Goal: Obtain resource: Download file/media

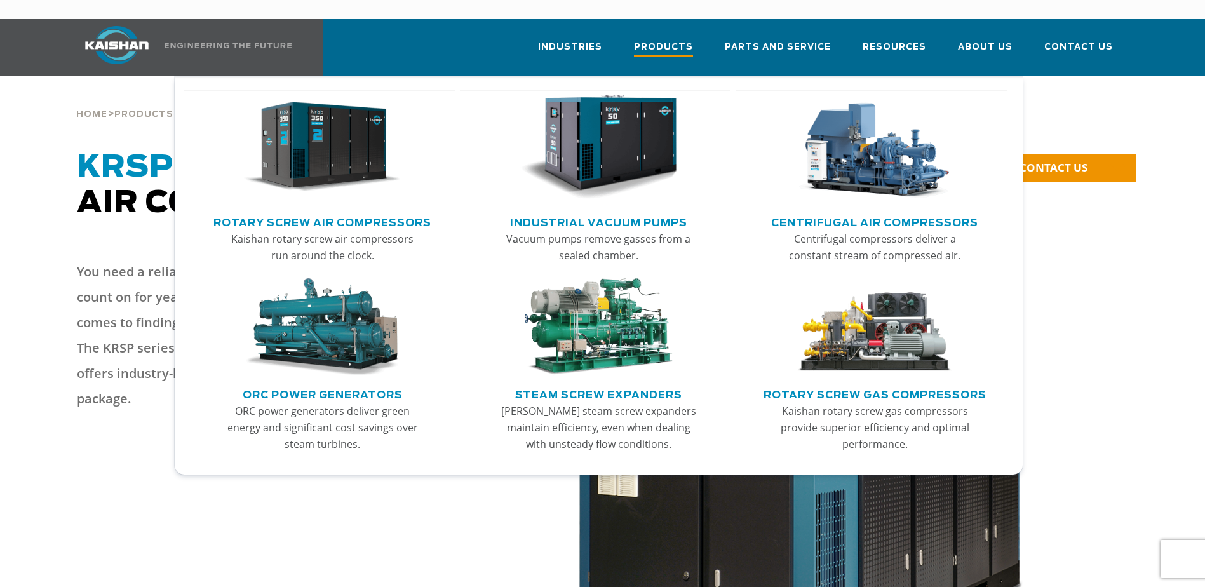
click at [660, 40] on span "Products" at bounding box center [663, 48] width 59 height 17
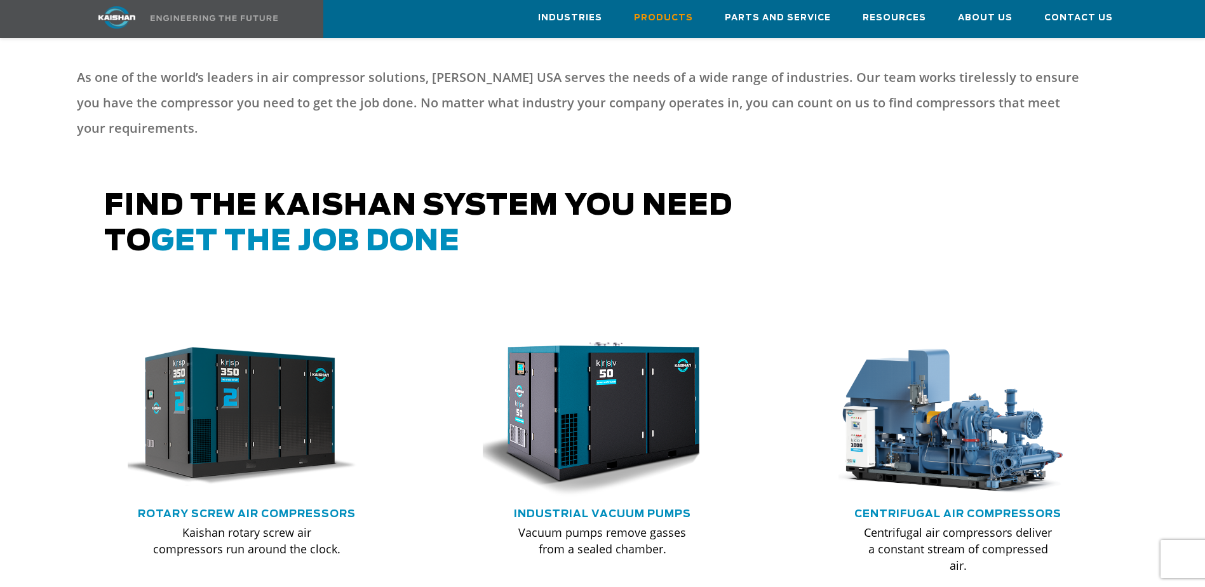
scroll to position [572, 0]
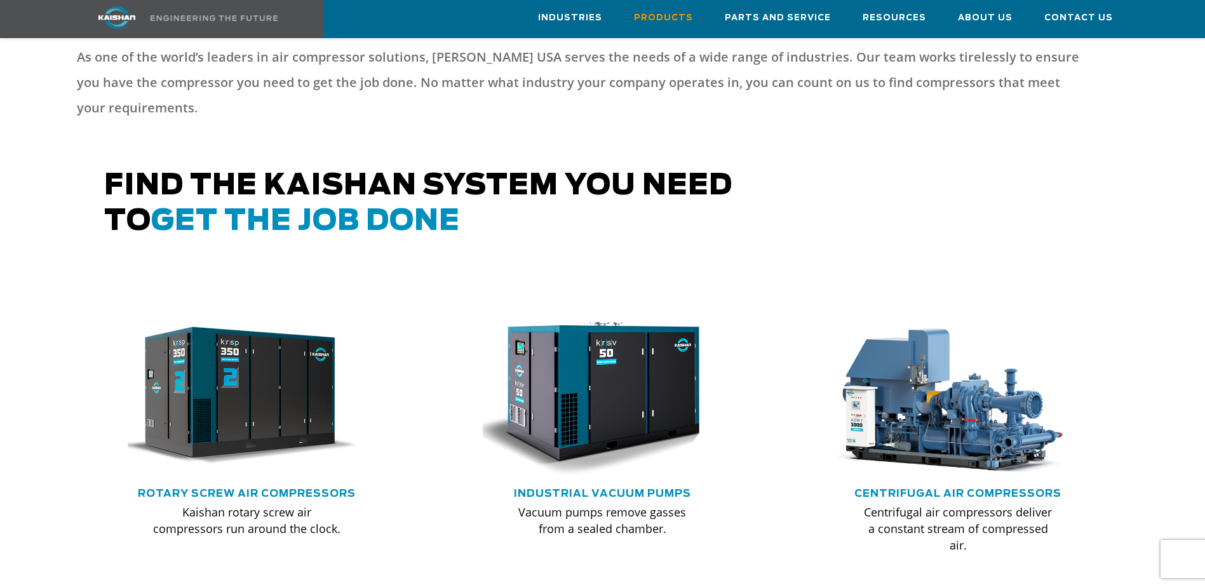
click at [372, 207] on span "get the job done" at bounding box center [305, 221] width 309 height 29
click at [287, 207] on span "get the job done" at bounding box center [305, 221] width 309 height 29
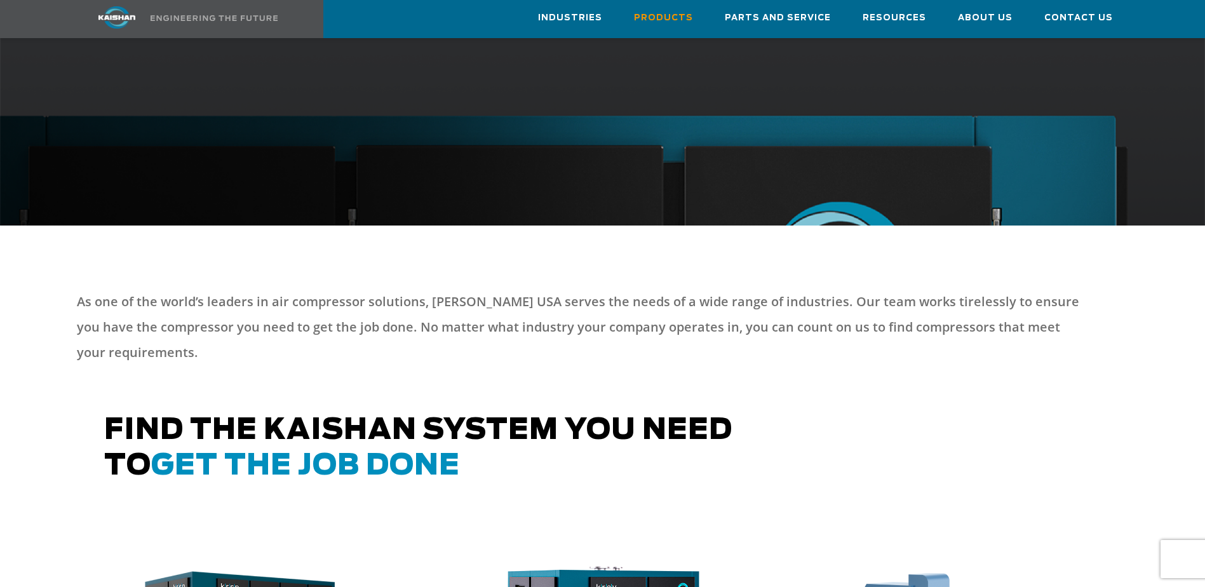
scroll to position [127, 0]
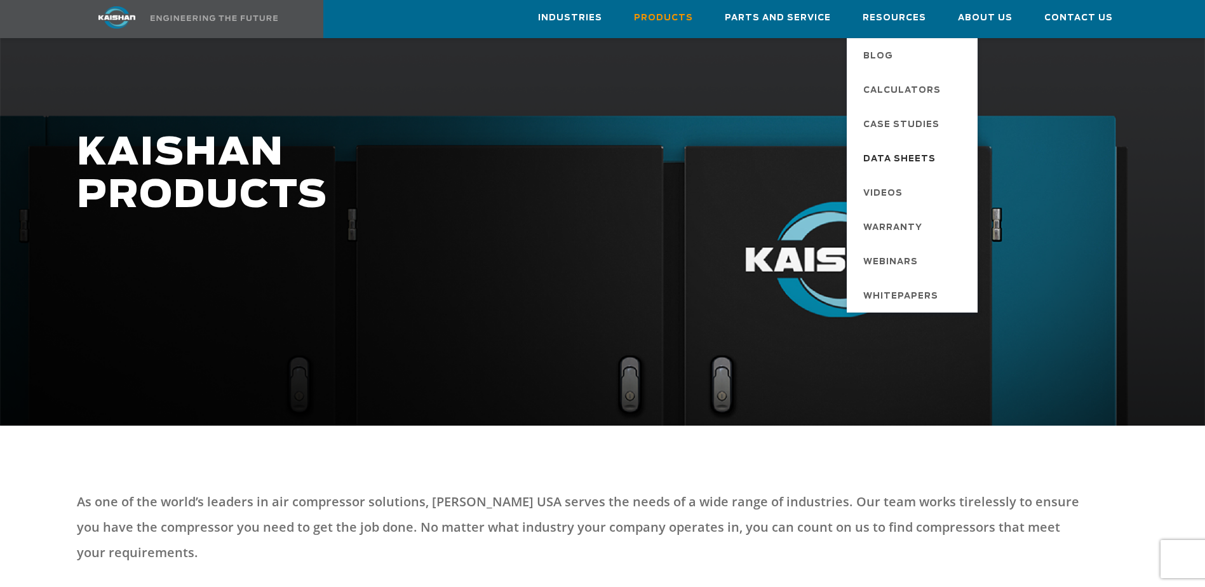
click at [930, 156] on span "Data Sheets" at bounding box center [900, 160] width 72 height 22
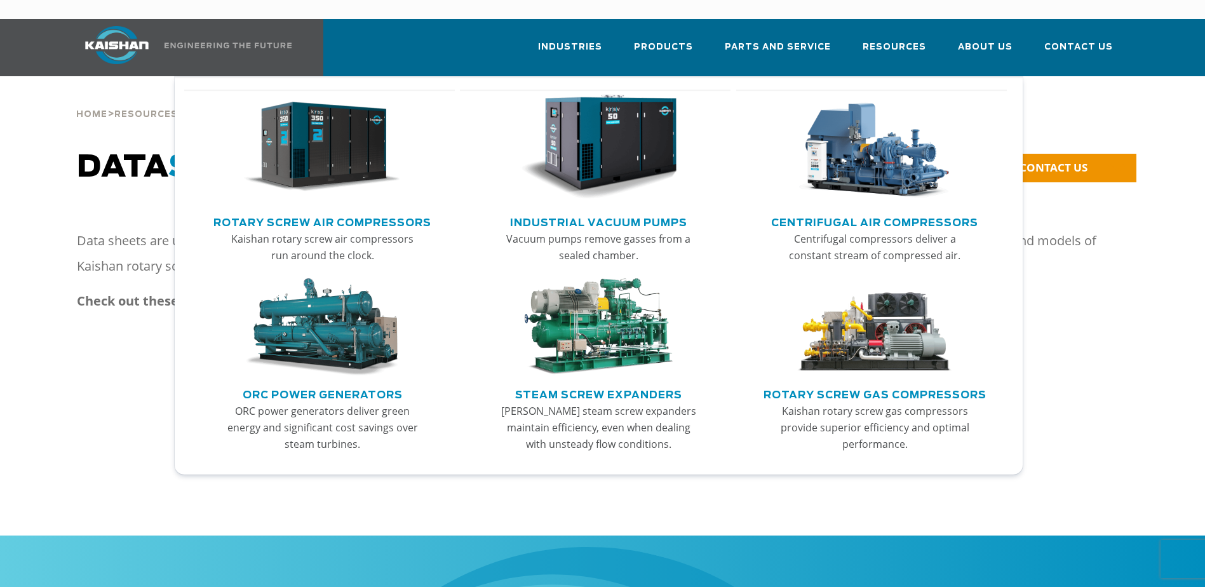
click at [363, 212] on link "Rotary Screw Air Compressors" at bounding box center [323, 221] width 218 height 19
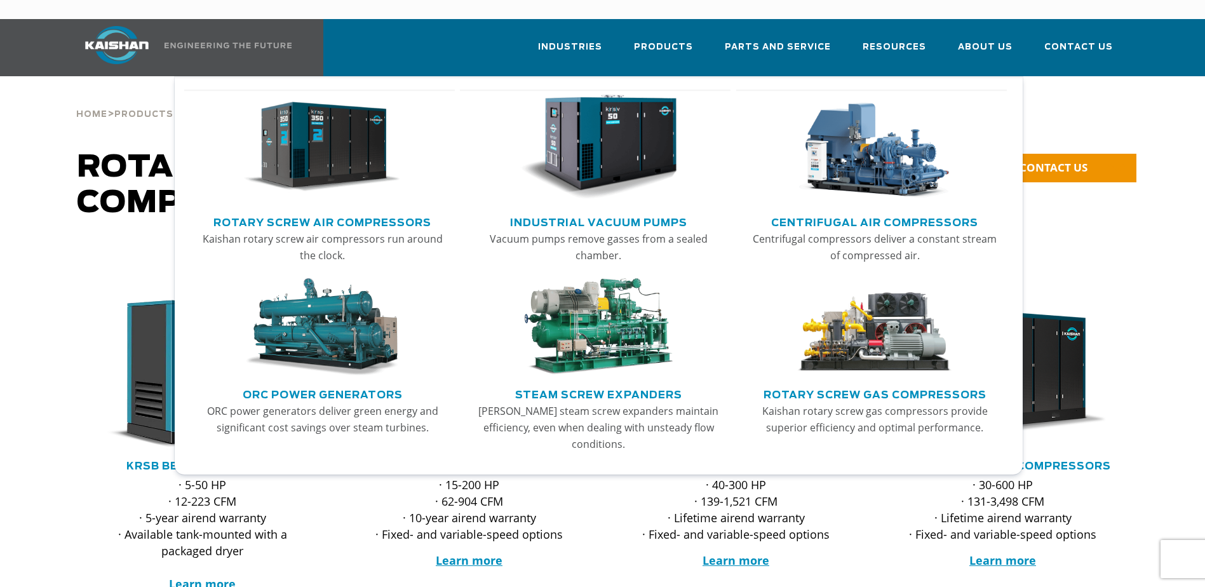
click at [360, 175] on img "Main menu" at bounding box center [322, 147] width 156 height 105
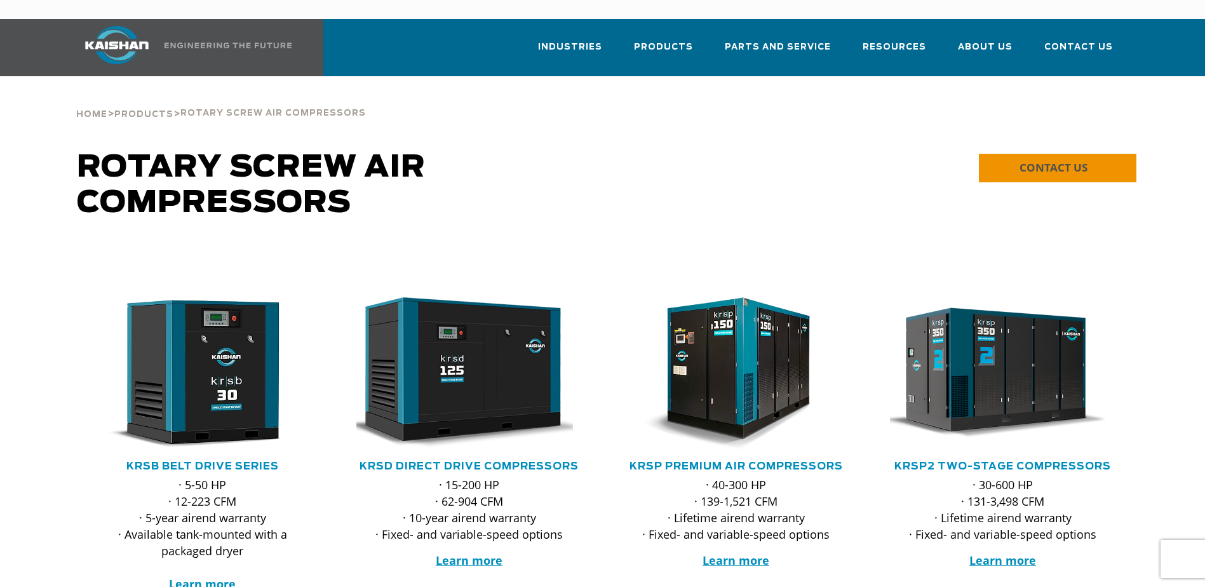
click at [1078, 160] on span "CONTACT US" at bounding box center [1054, 167] width 68 height 15
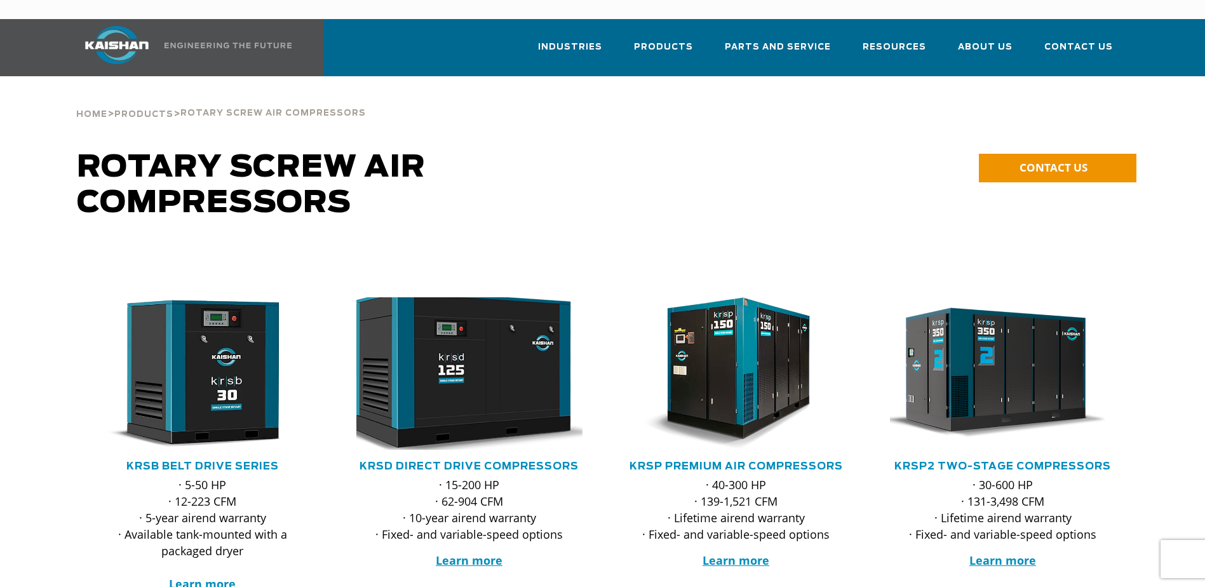
click at [480, 416] on img at bounding box center [460, 374] width 249 height 168
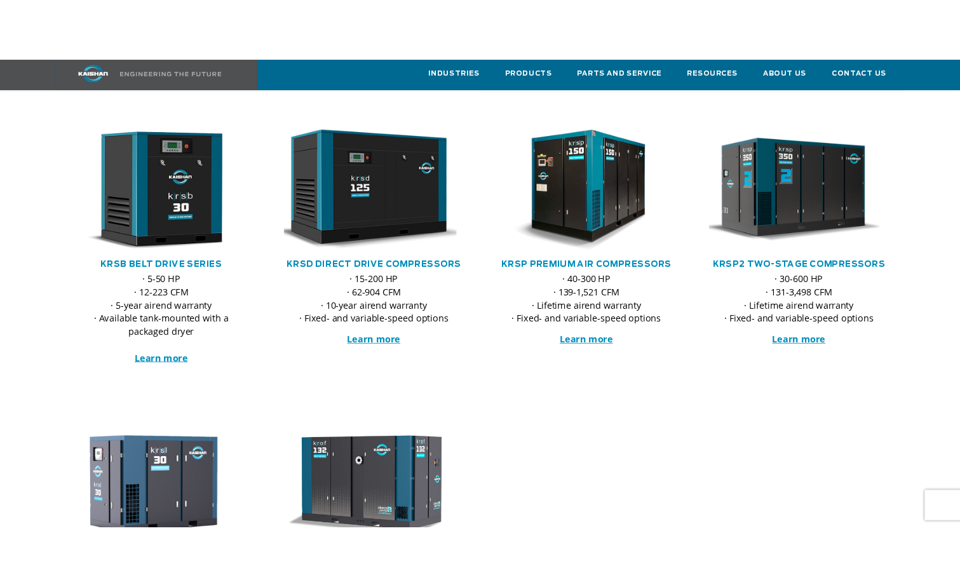
scroll to position [191, 0]
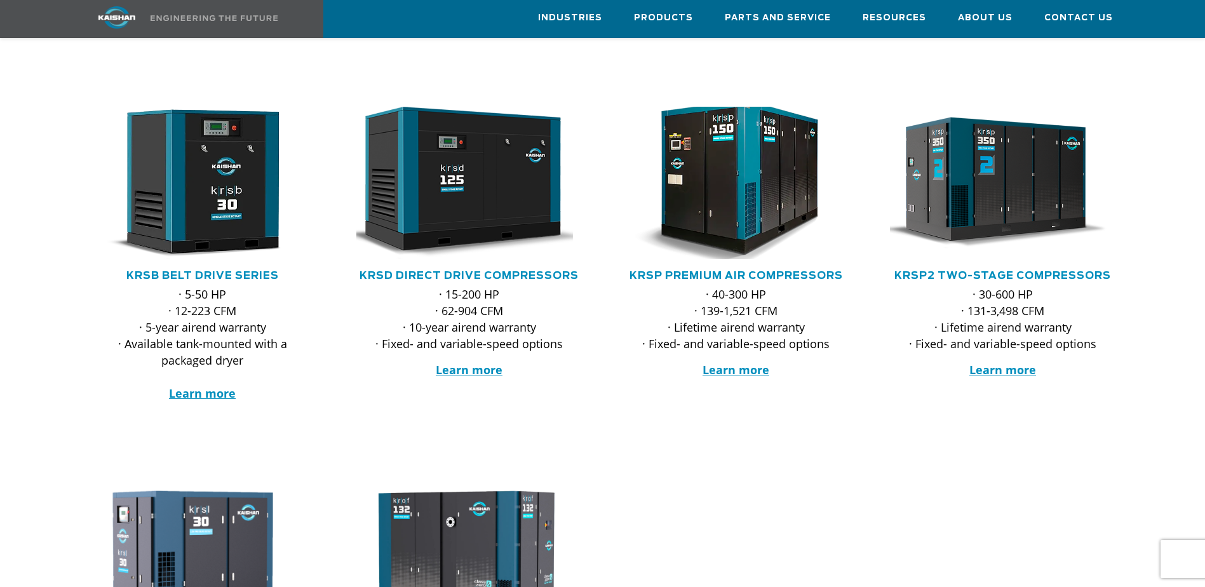
click at [785, 191] on img at bounding box center [726, 183] width 249 height 168
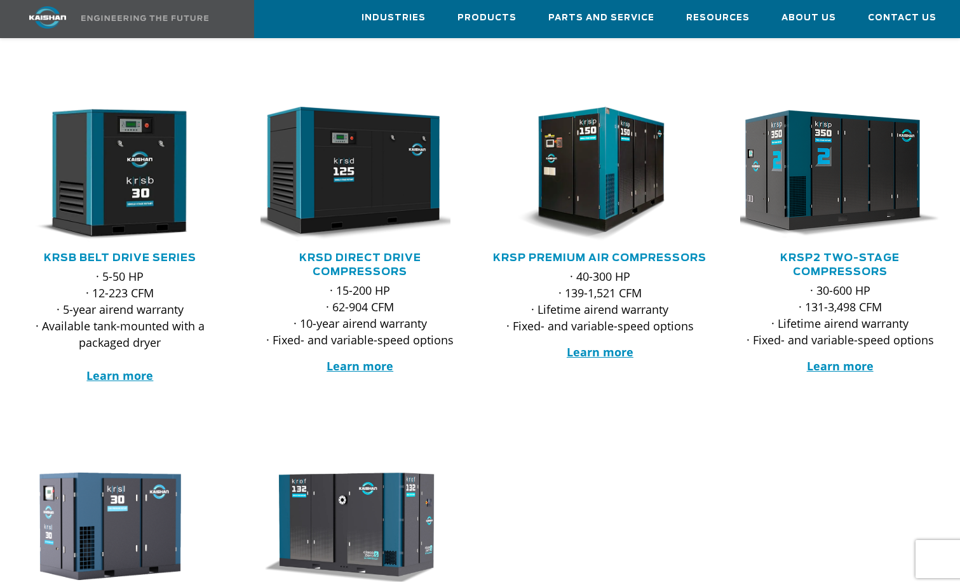
click at [845, 194] on img at bounding box center [830, 174] width 219 height 148
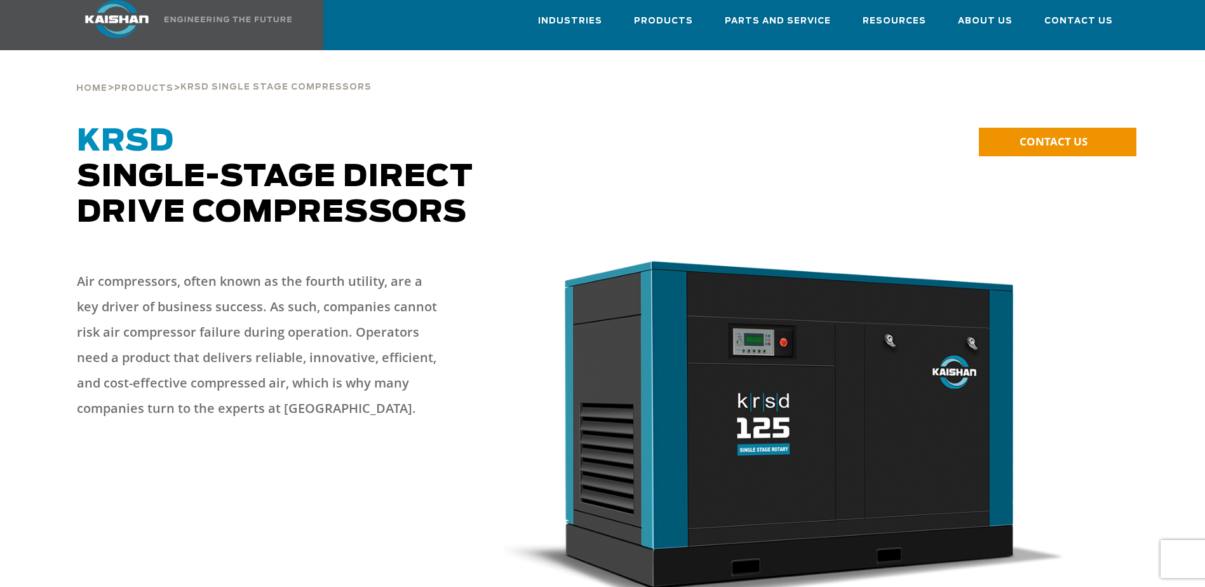
scroll to position [381, 0]
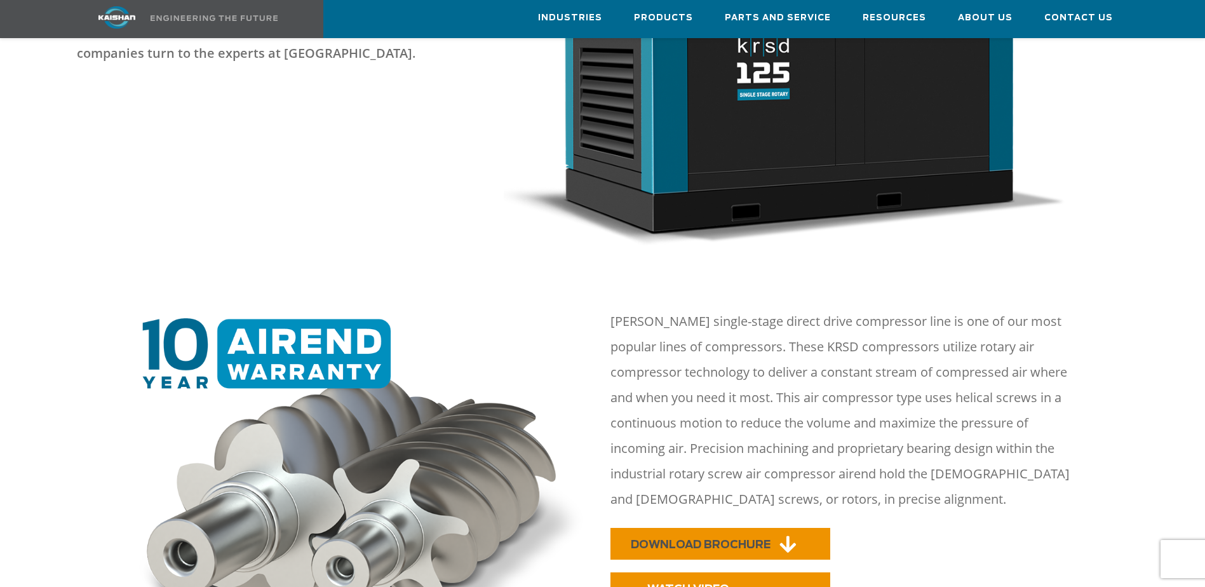
click at [813, 530] on link "DOWNLOAD BROCHURE" at bounding box center [721, 544] width 220 height 32
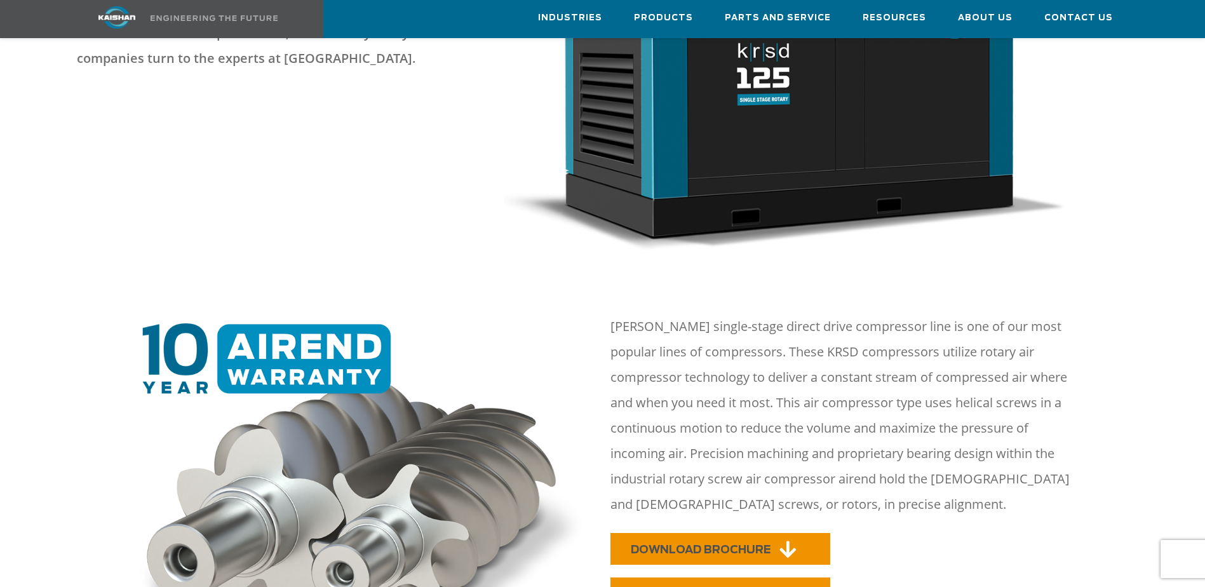
scroll to position [0, 0]
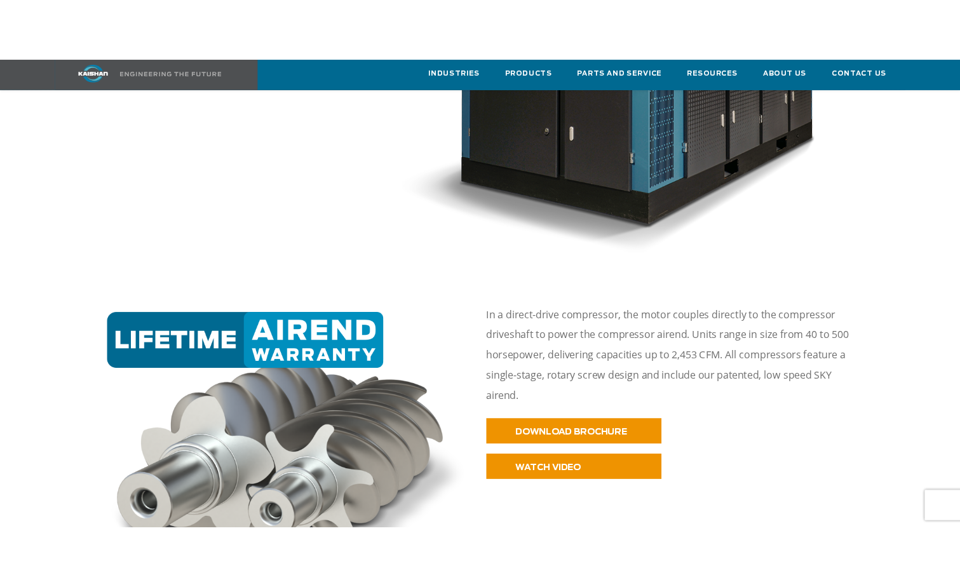
scroll to position [508, 0]
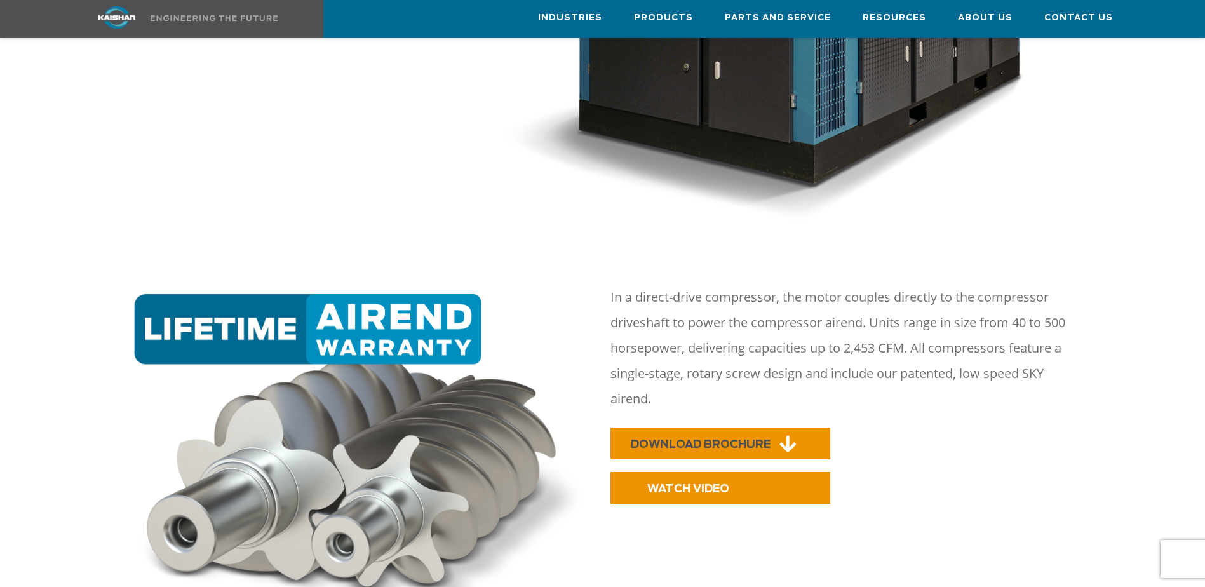
click at [758, 439] on span "DOWNLOAD BROCHURE" at bounding box center [701, 444] width 140 height 11
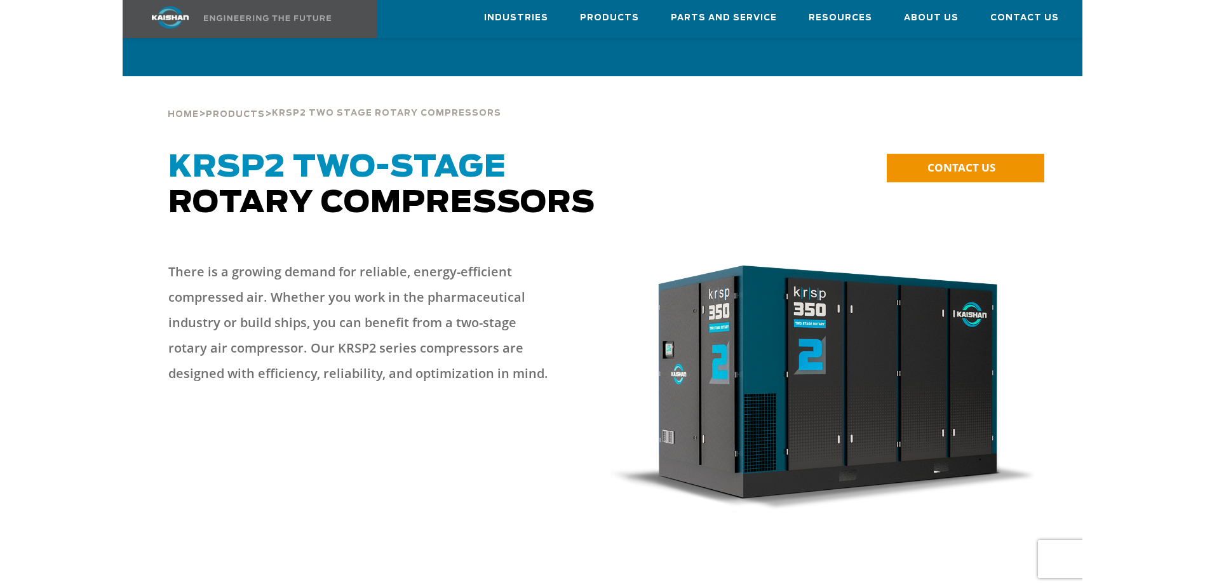
scroll to position [625, 0]
